Goal: Task Accomplishment & Management: Manage account settings

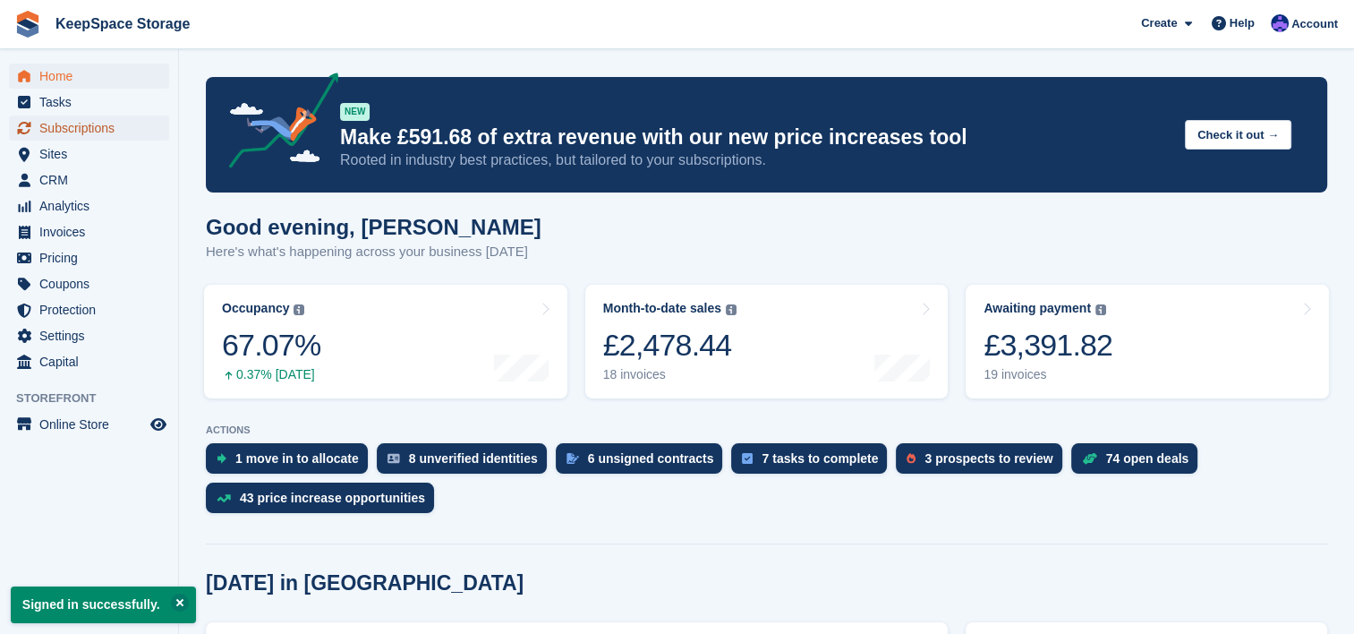
click at [105, 136] on span "Subscriptions" at bounding box center [92, 127] width 107 height 25
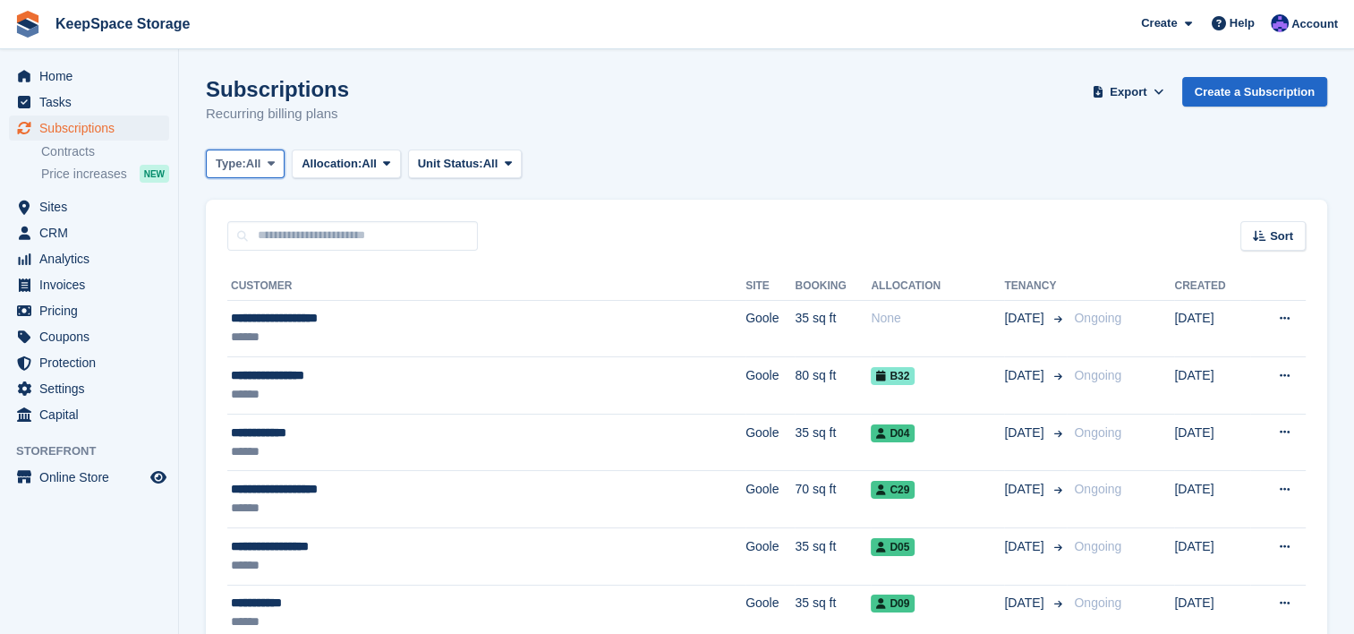
click at [256, 172] on span "All" at bounding box center [253, 164] width 15 height 18
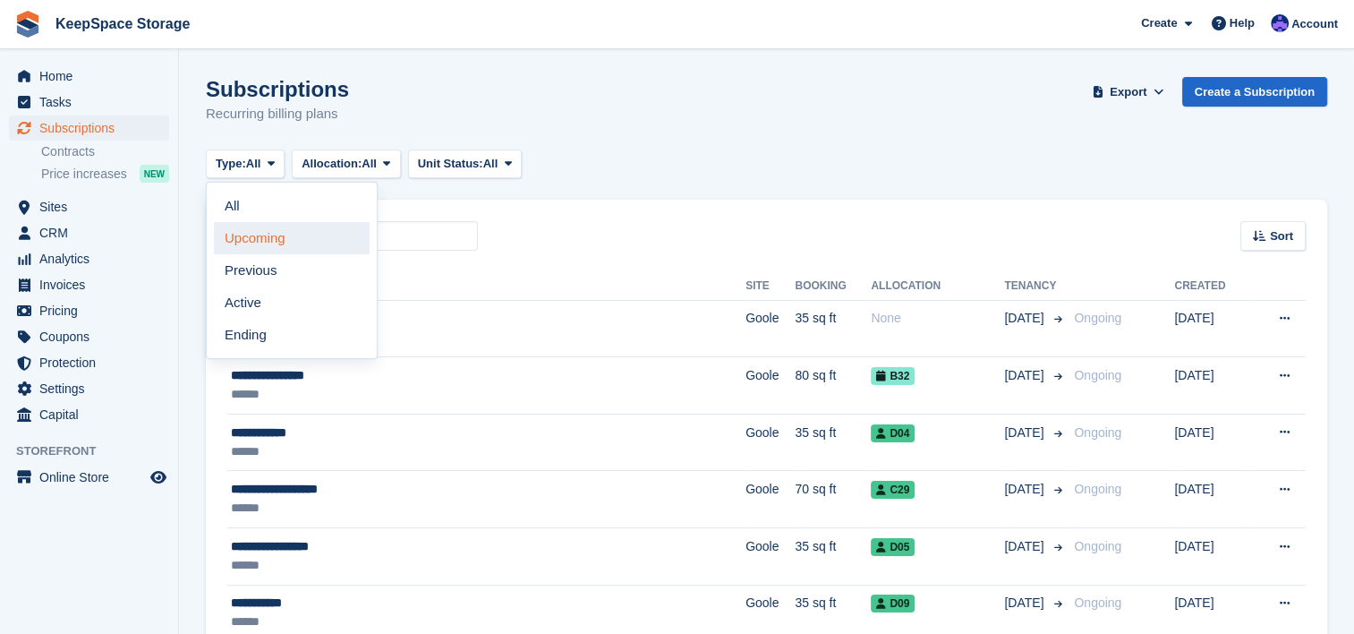
click at [274, 230] on link "Upcoming" at bounding box center [292, 238] width 156 height 32
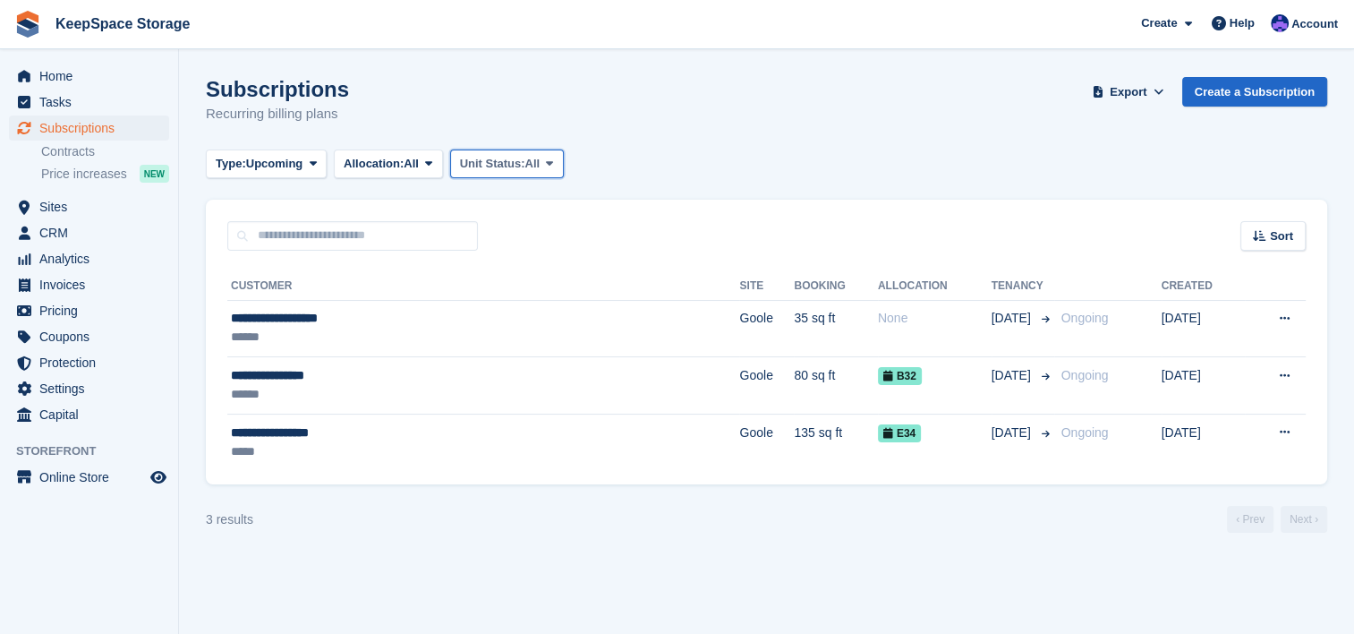
click at [503, 167] on span "Unit Status:" at bounding box center [492, 164] width 65 height 18
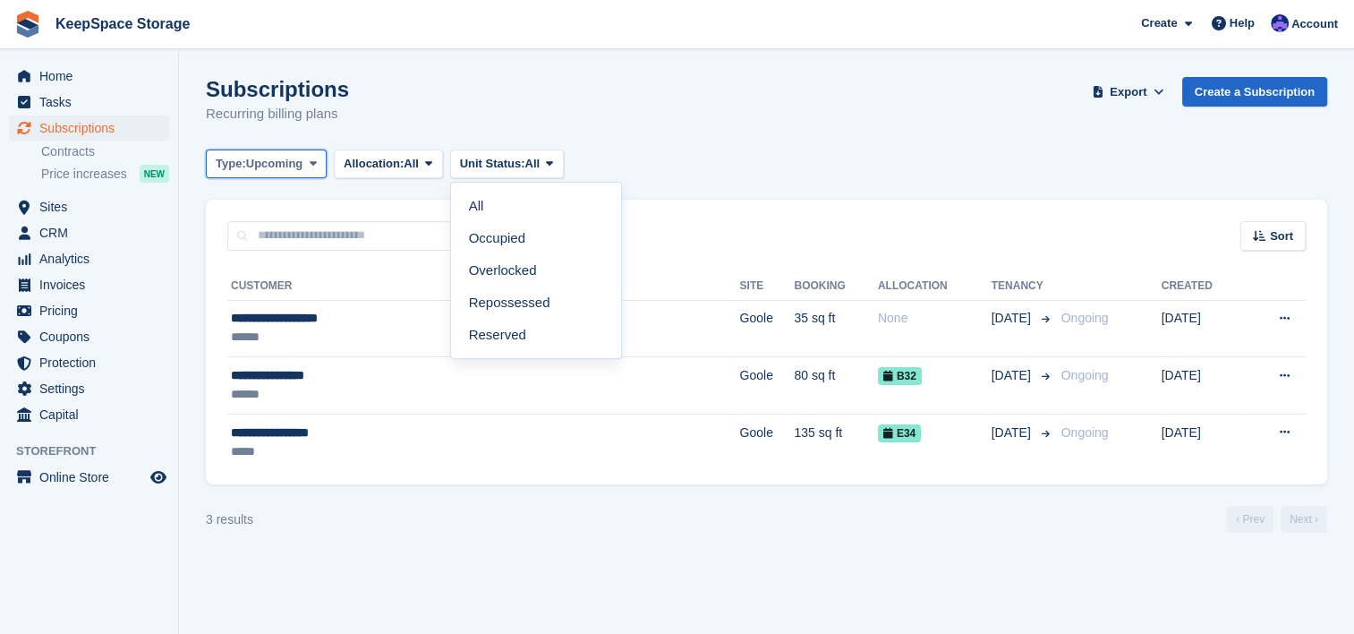
click at [326, 170] on button "Type: Upcoming" at bounding box center [266, 164] width 121 height 30
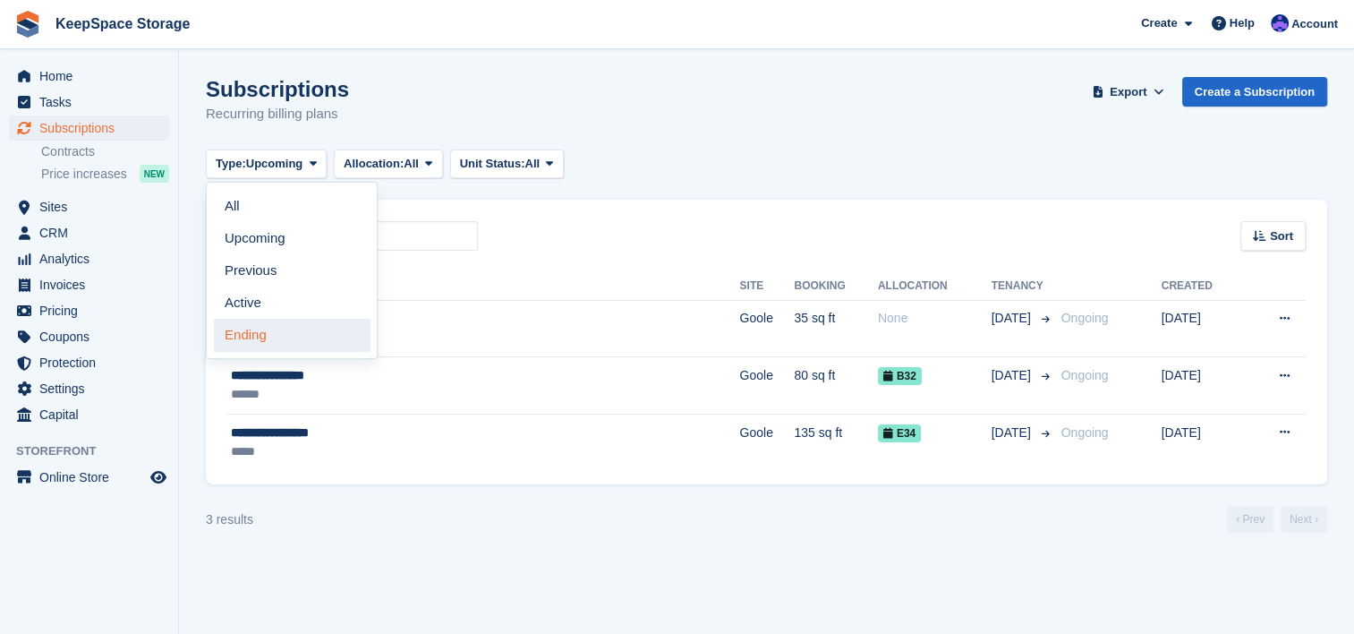
click at [273, 337] on link "Ending" at bounding box center [292, 335] width 156 height 32
